Goal: Information Seeking & Learning: Learn about a topic

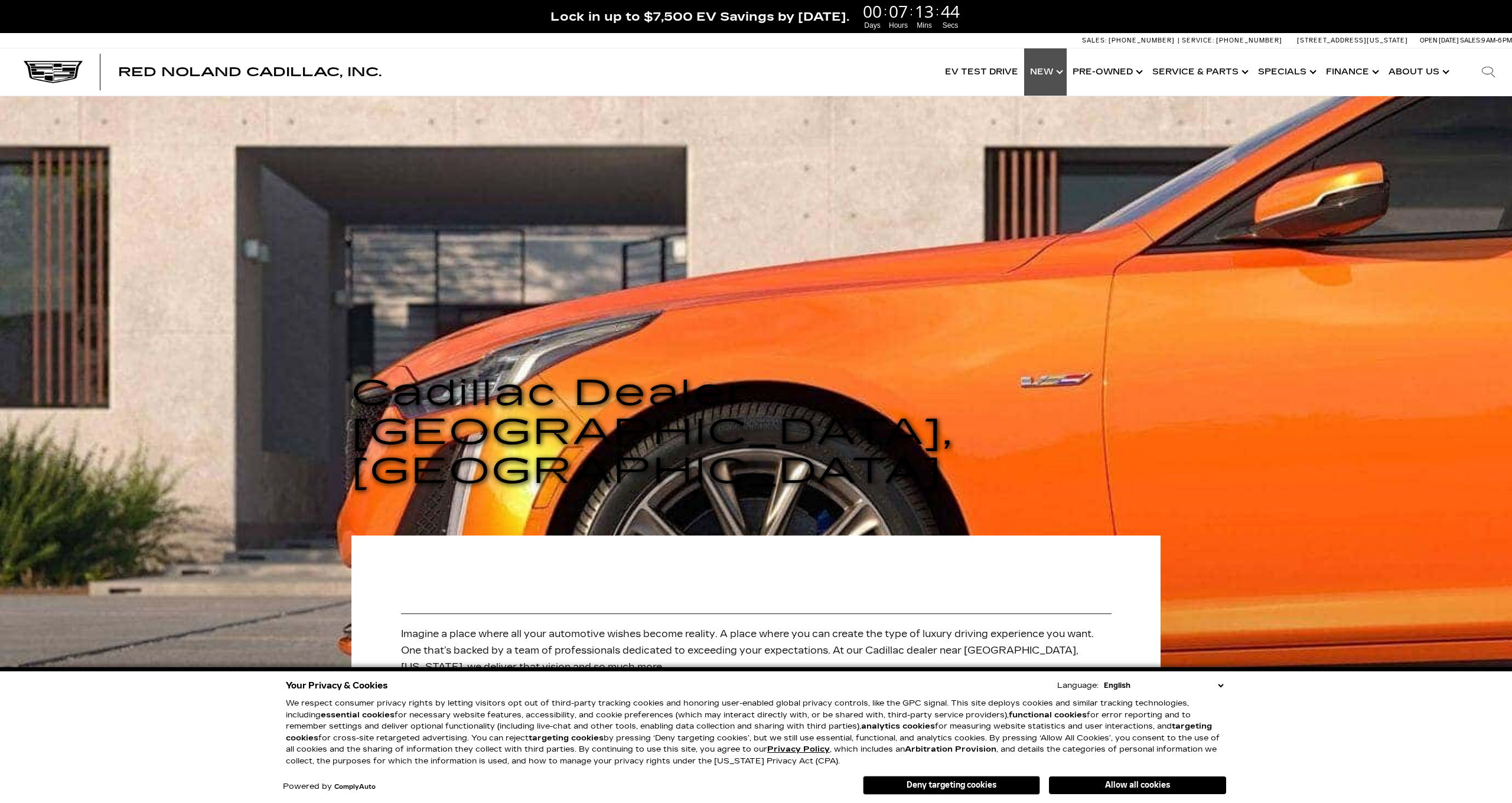
click at [1065, 71] on link "Show New" at bounding box center [1045, 72] width 42 height 47
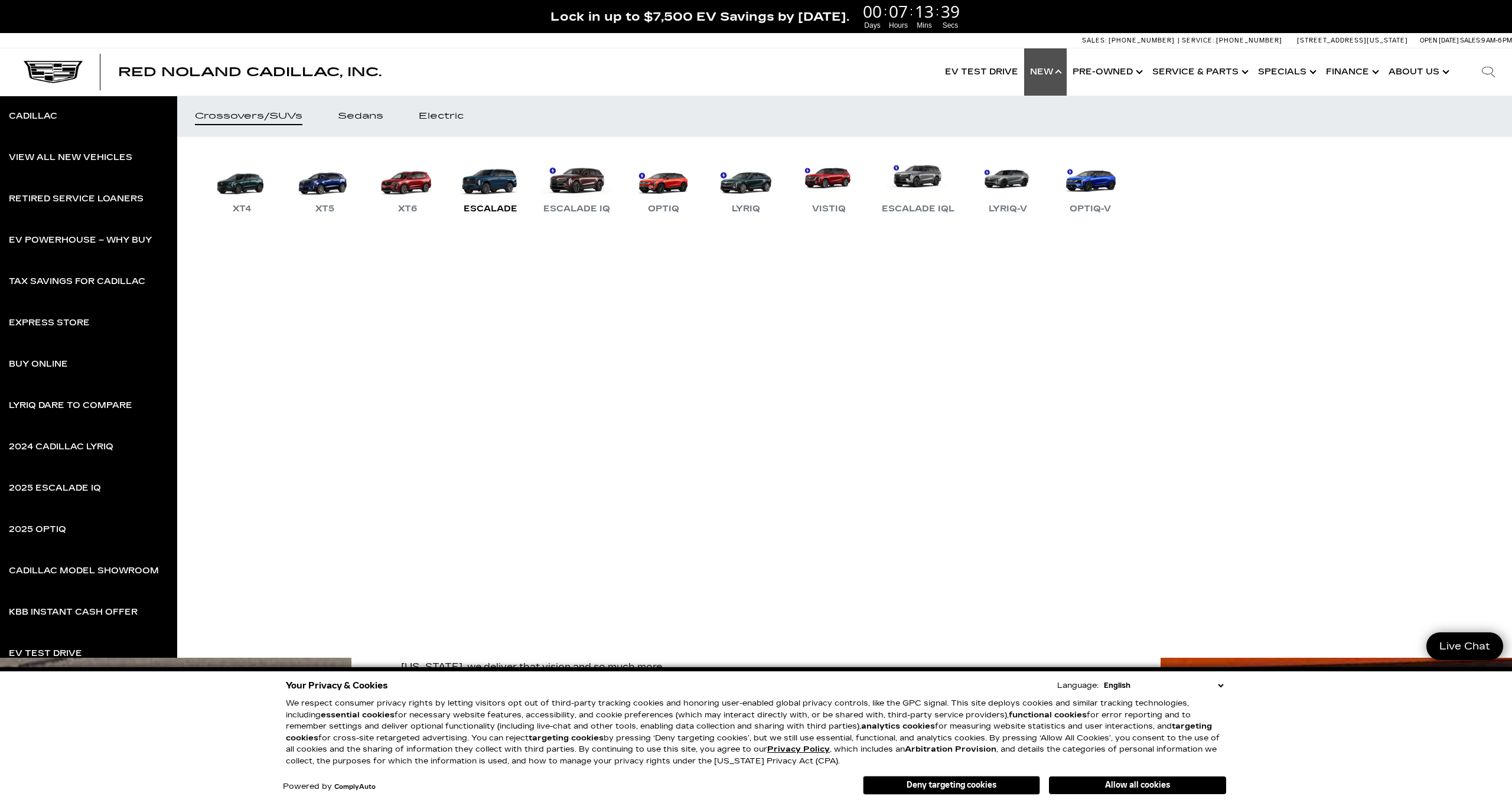
click at [506, 183] on link "Escalade" at bounding box center [490, 185] width 70 height 61
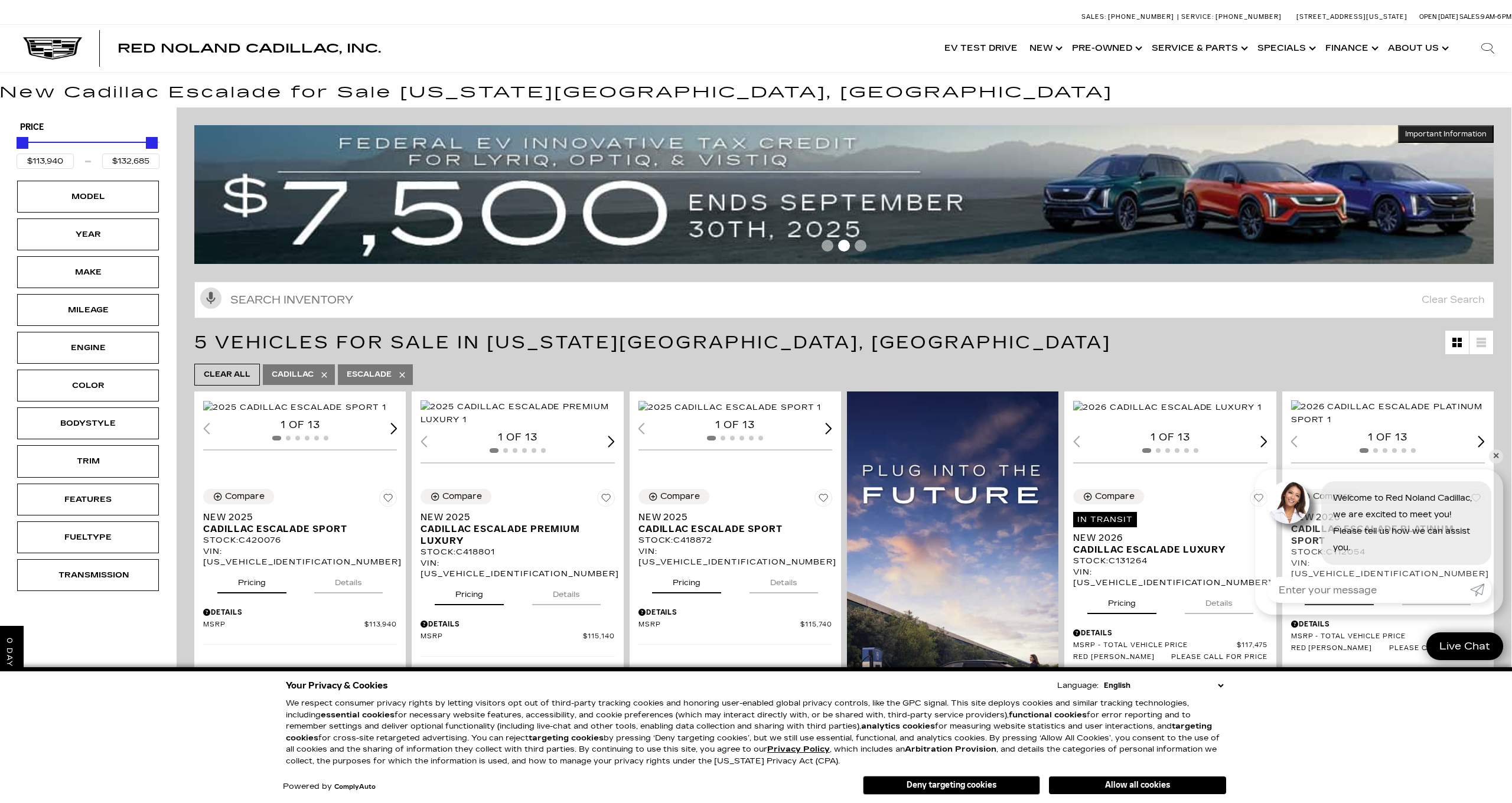
scroll to position [6, 1]
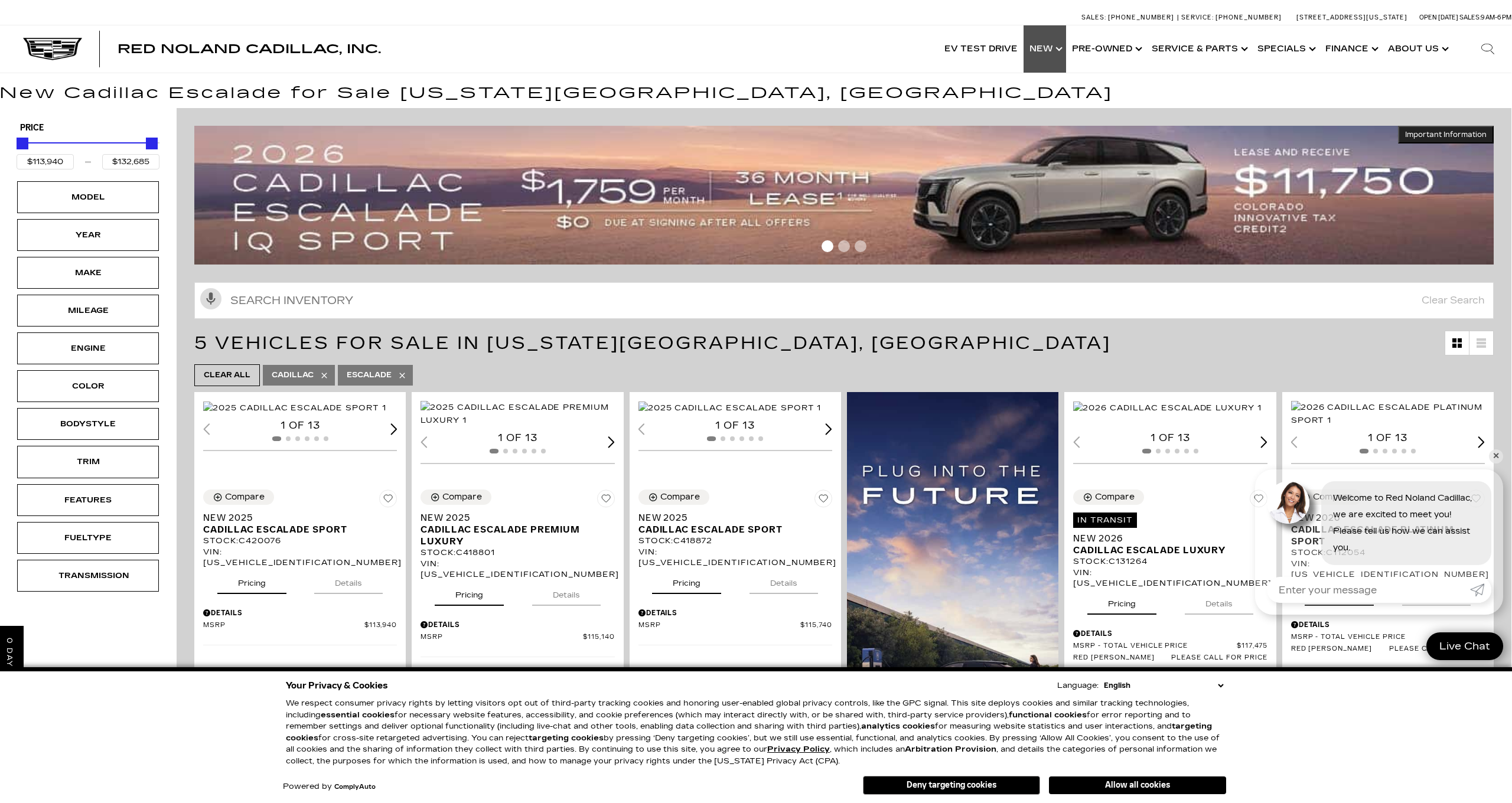
click at [1065, 51] on link "Show New" at bounding box center [1044, 49] width 42 height 47
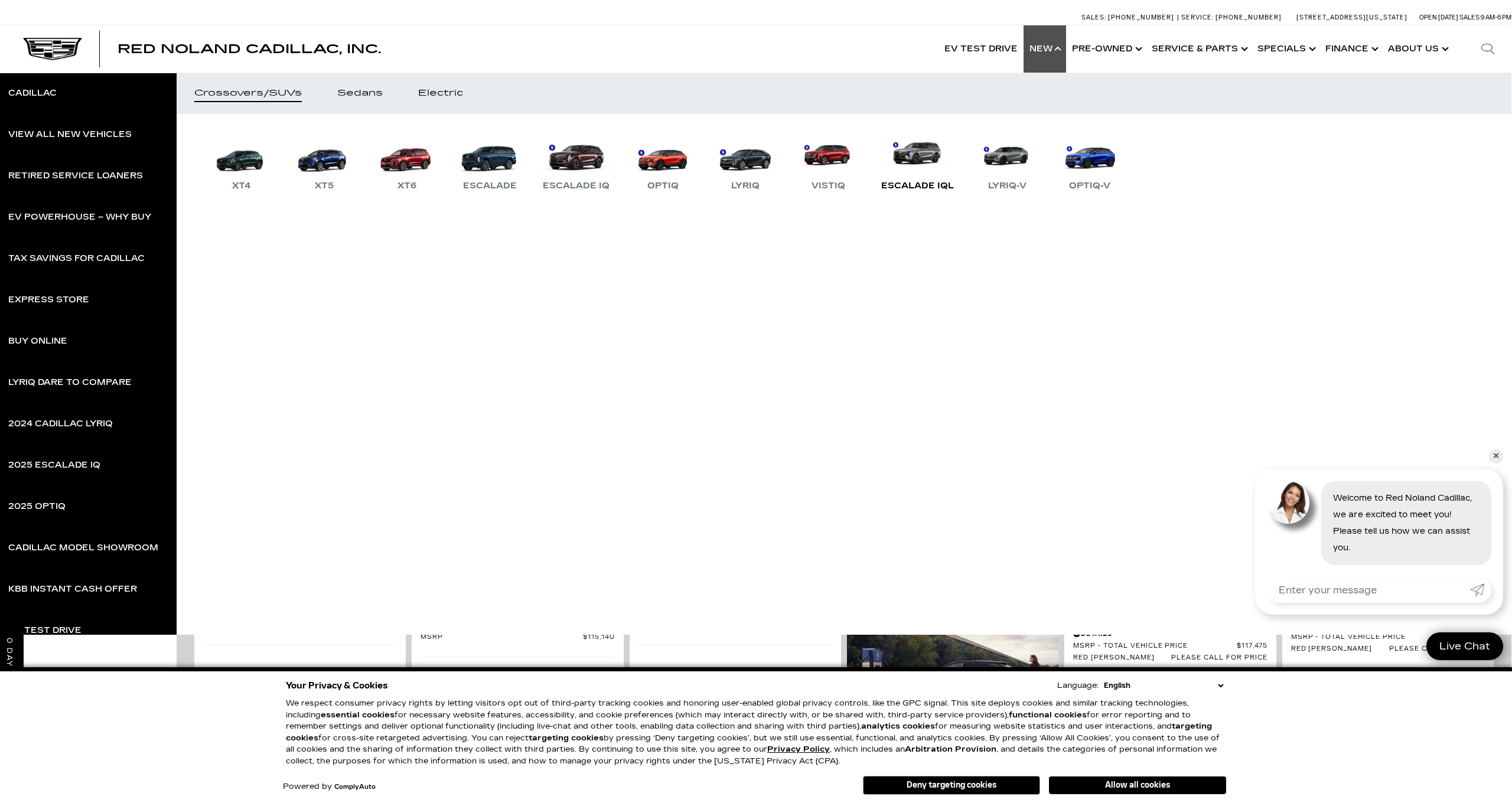
click at [924, 148] on link "Escalade IQL" at bounding box center [916, 163] width 84 height 61
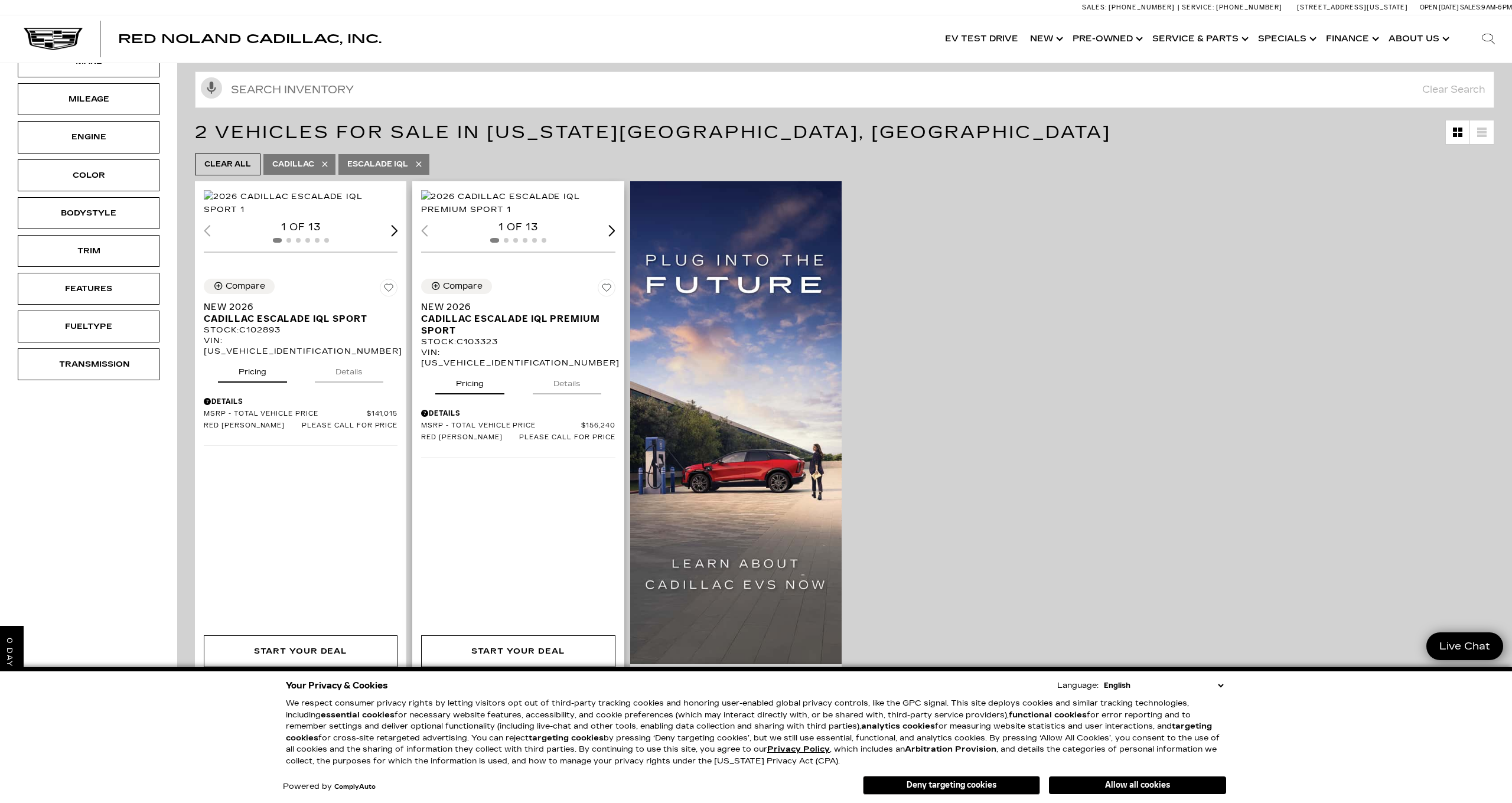
click at [613, 236] on div "Next slide" at bounding box center [612, 230] width 7 height 11
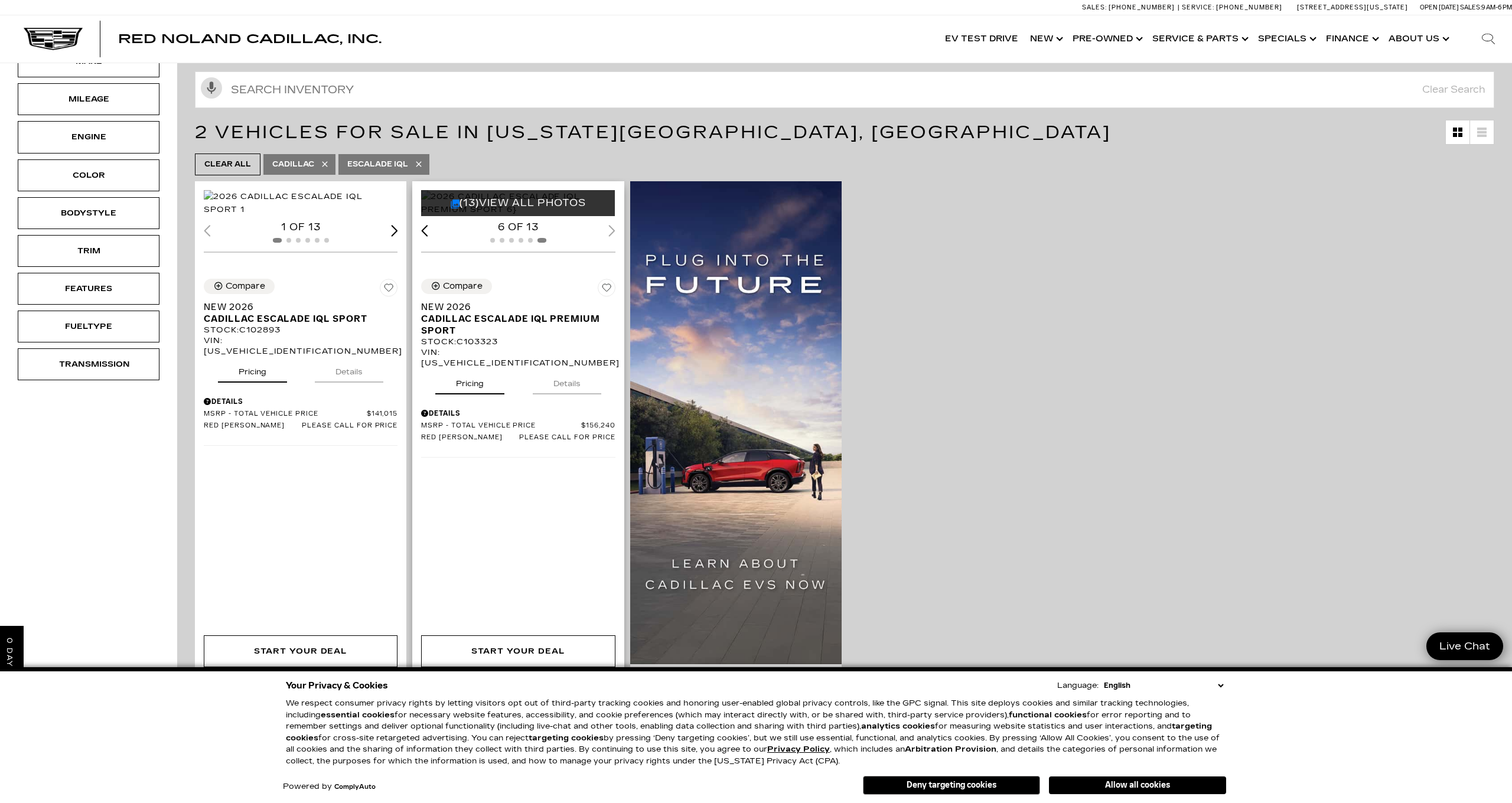
click at [613, 234] on div "6 of 13" at bounding box center [518, 227] width 193 height 13
